Goal: Find specific page/section: Find specific page/section

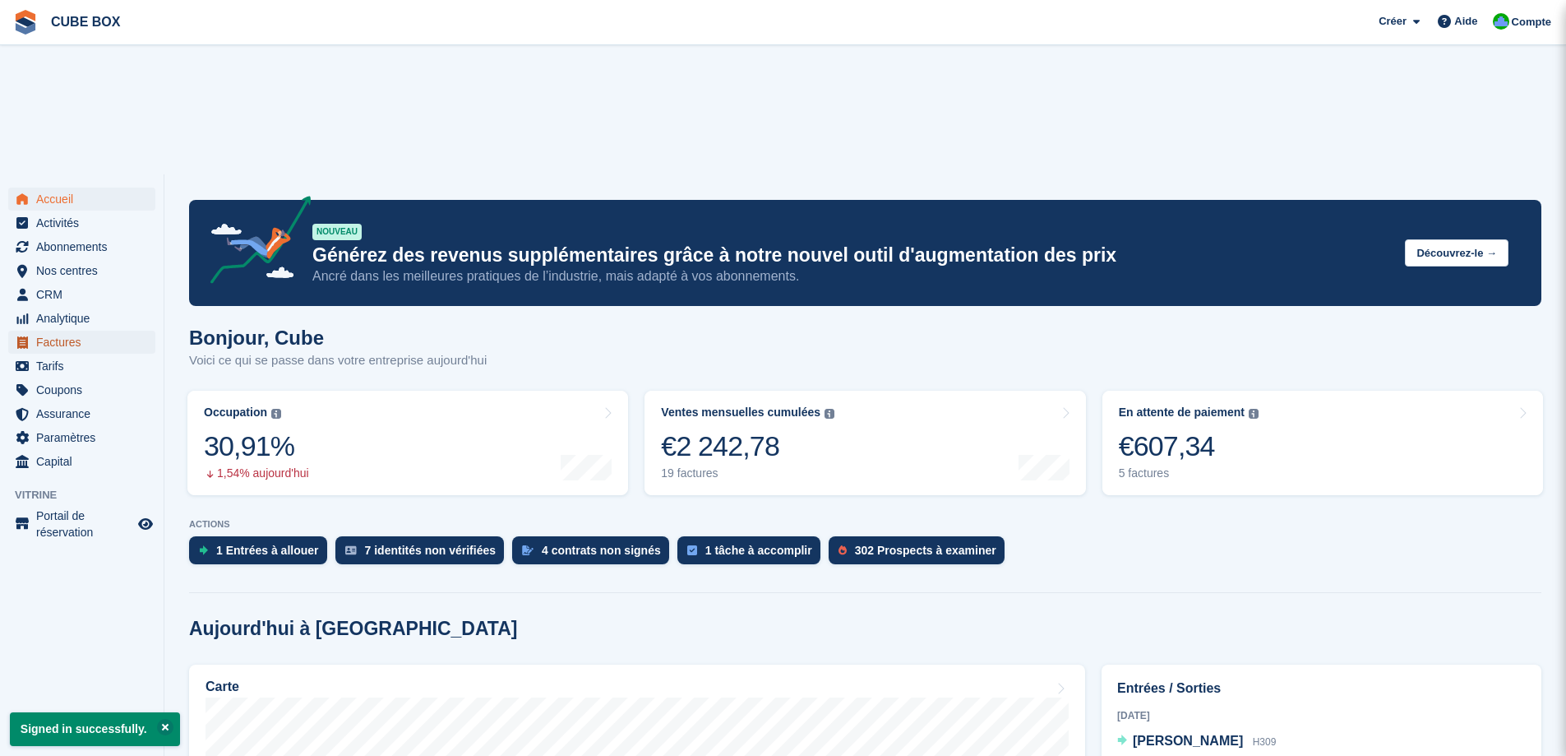
click at [64, 331] on span "Factures" at bounding box center [85, 342] width 99 height 23
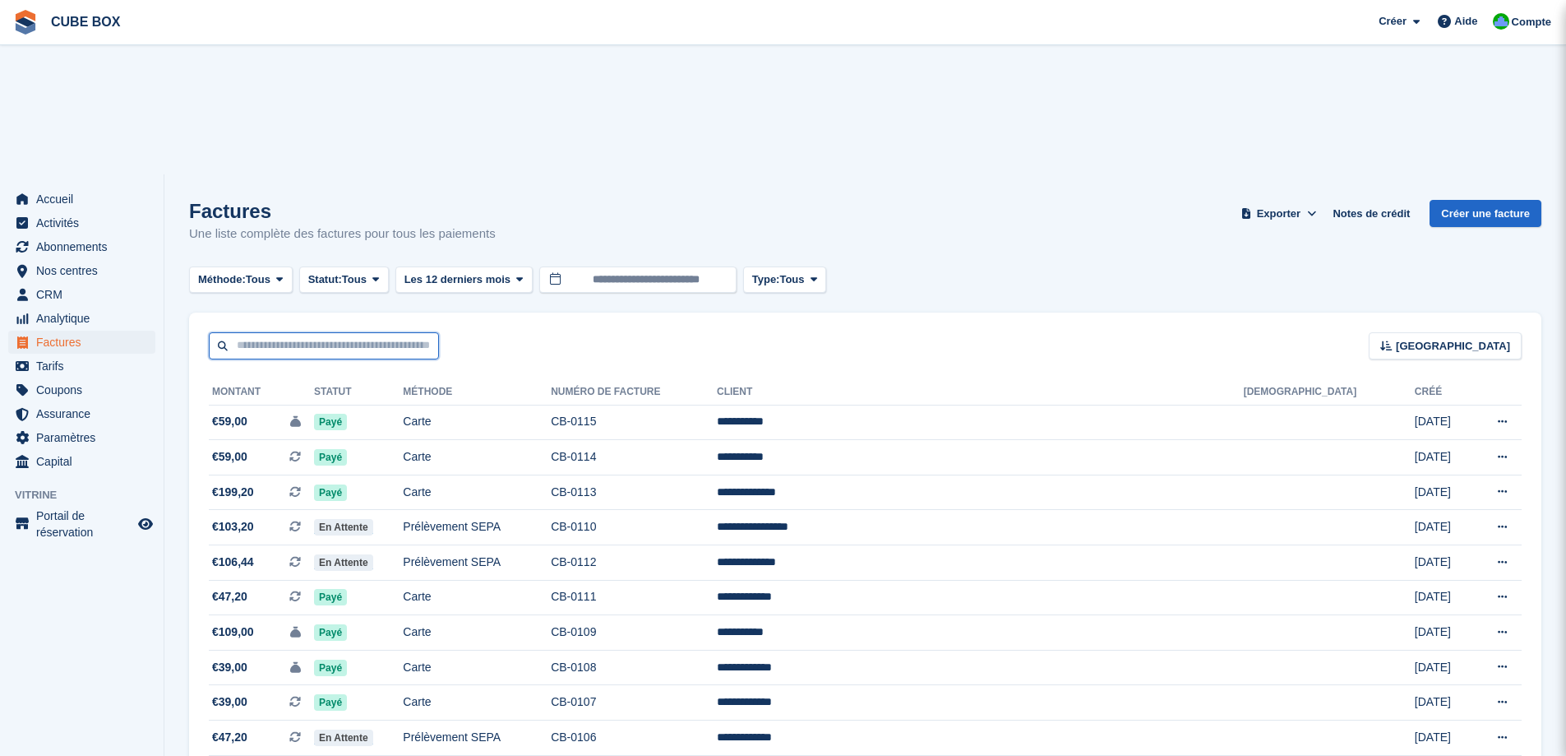
click at [299, 332] on input "text" at bounding box center [324, 345] width 230 height 27
type input "******"
